Goal: Transaction & Acquisition: Book appointment/travel/reservation

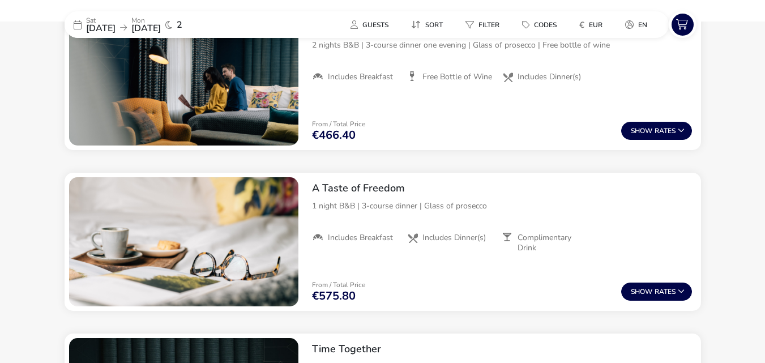
scroll to position [349, 0]
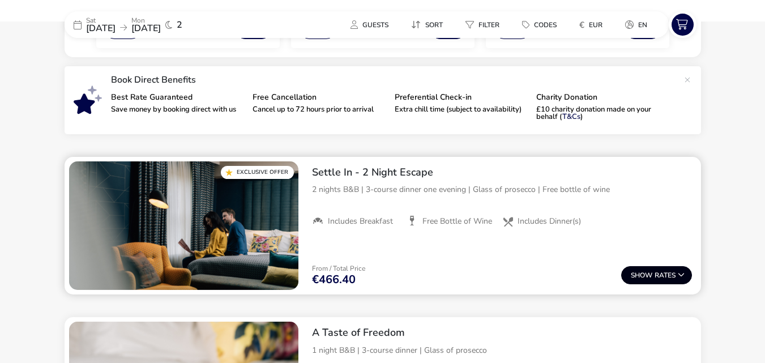
click at [653, 279] on span "Show" at bounding box center [643, 275] width 24 height 7
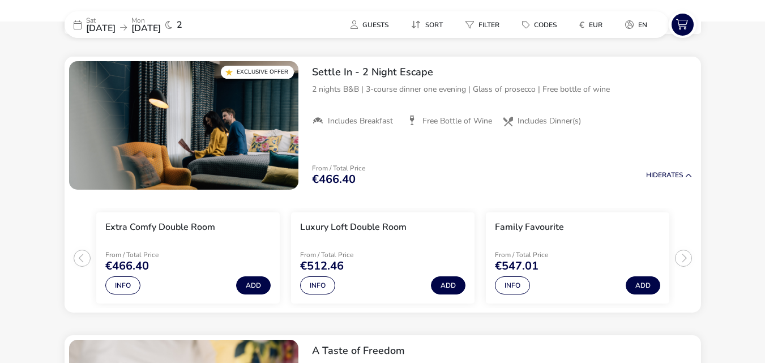
scroll to position [0, 0]
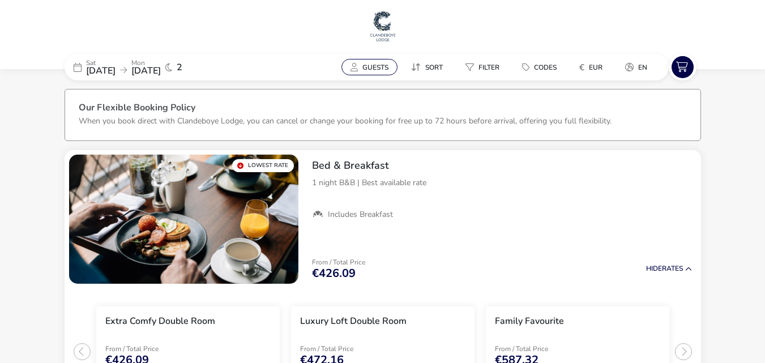
click at [358, 70] on button "Guests" at bounding box center [369, 67] width 56 height 16
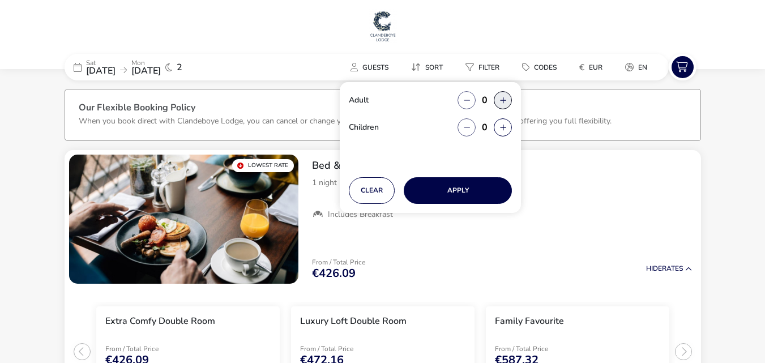
click at [497, 100] on button "button" at bounding box center [503, 100] width 18 height 18
type input "2"
click at [497, 100] on button "button" at bounding box center [503, 100] width 18 height 18
click at [500, 132] on button "button" at bounding box center [503, 127] width 18 height 18
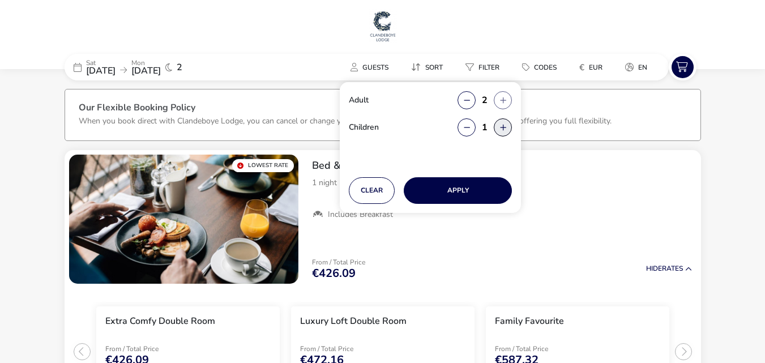
click at [500, 132] on button "button" at bounding box center [503, 127] width 18 height 18
type input "2"
click at [481, 185] on button "Apply" at bounding box center [458, 190] width 108 height 27
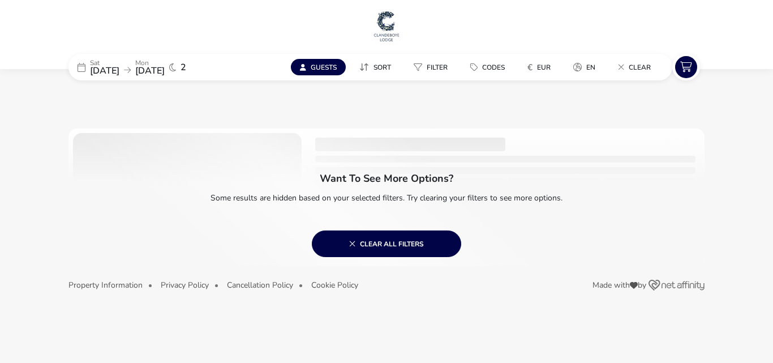
click at [371, 106] on div "Want to see more options? Some results are hidden based on your selected filter…" at bounding box center [387, 168] width 636 height 177
click at [332, 70] on span "Guests" at bounding box center [324, 67] width 26 height 9
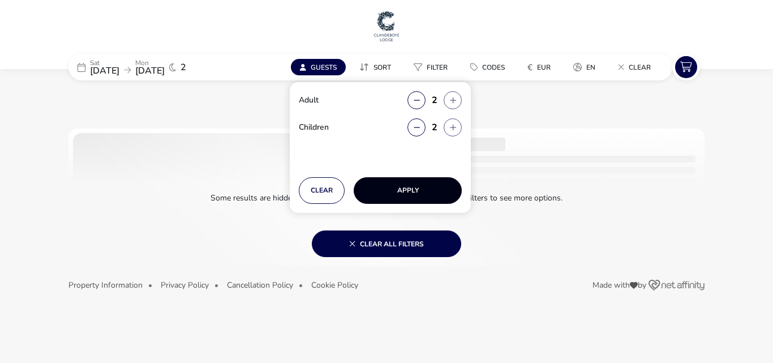
click at [396, 188] on button "Apply" at bounding box center [408, 190] width 108 height 27
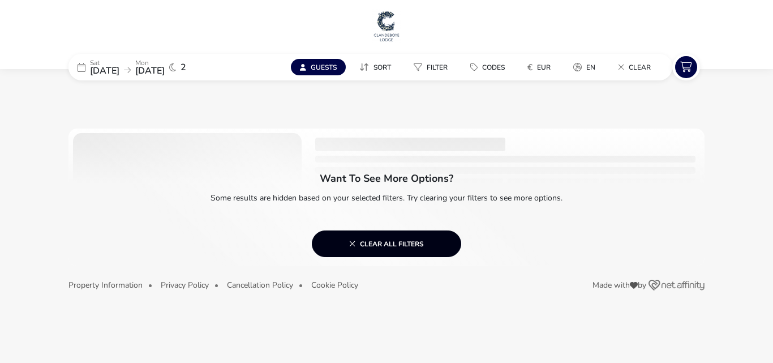
click at [378, 253] on button "Clear all filters" at bounding box center [386, 243] width 149 height 27
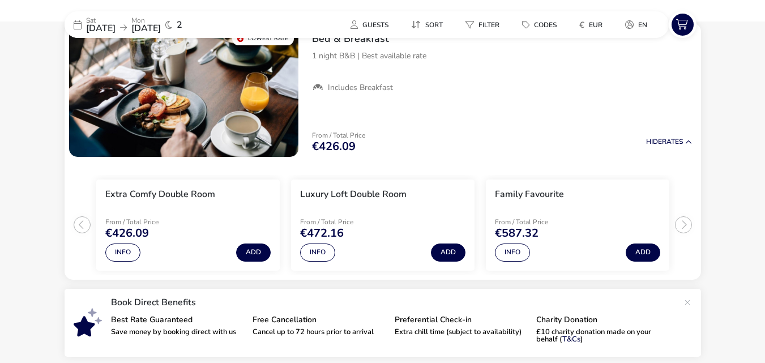
scroll to position [93, 0]
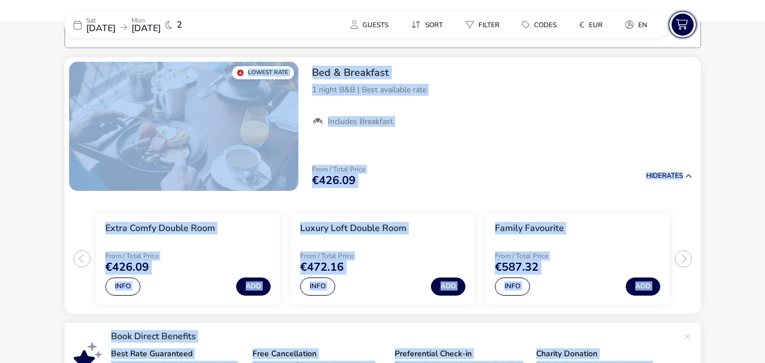
drag, startPoint x: 743, startPoint y: 79, endPoint x: 673, endPoint y: 25, distance: 88.0
click at [366, 30] on button "Guests" at bounding box center [369, 24] width 56 height 16
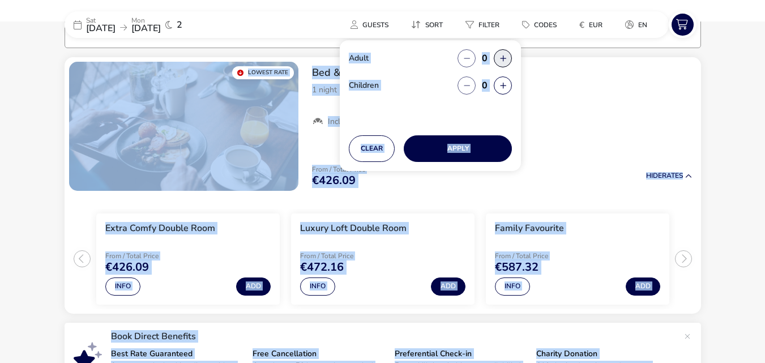
click at [504, 57] on button "button" at bounding box center [503, 58] width 18 height 18
type input "2"
click at [419, 152] on button "Apply" at bounding box center [458, 148] width 108 height 27
